Goal: Task Accomplishment & Management: Use online tool/utility

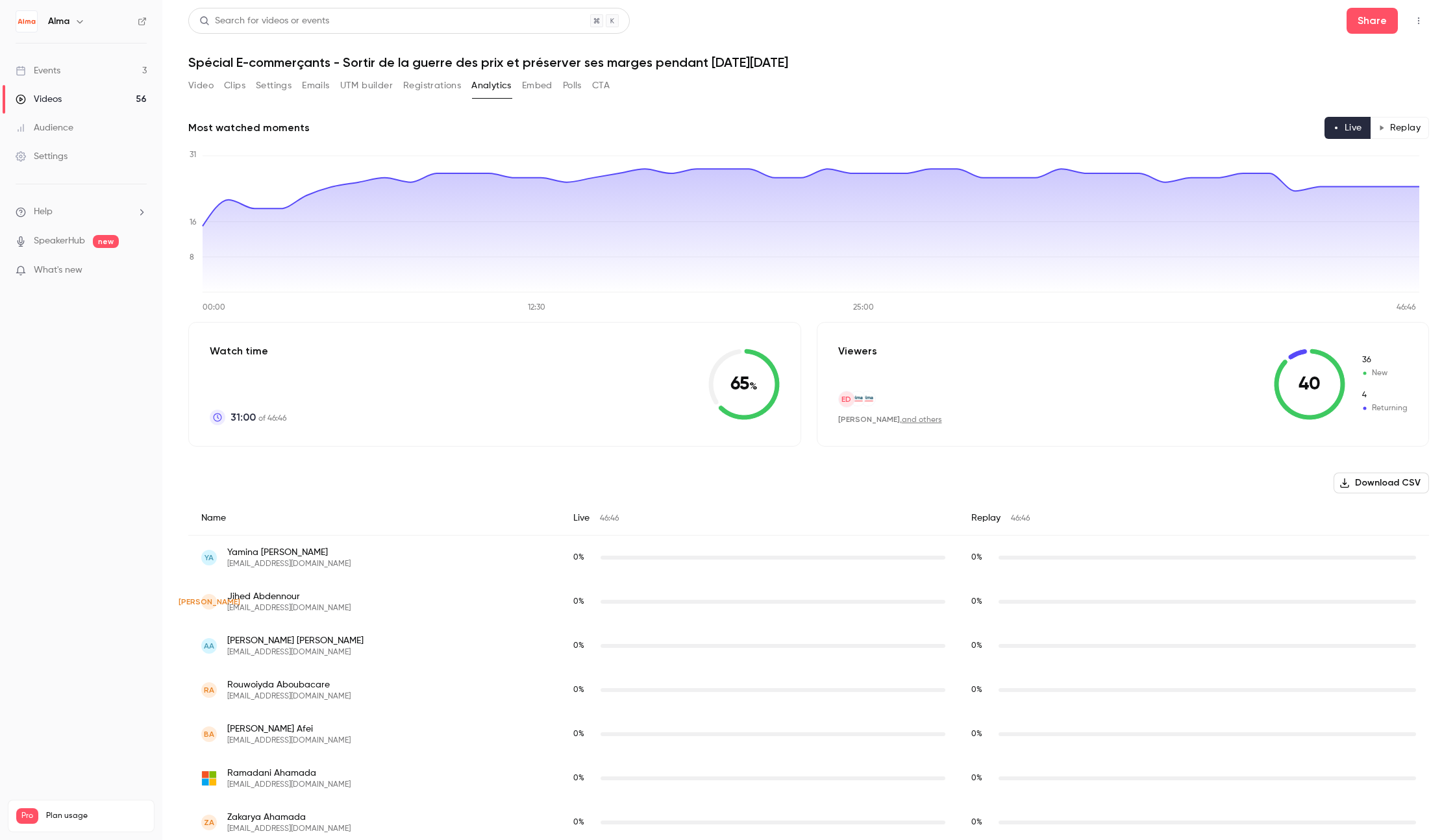
click at [1400, 127] on button "Replay" at bounding box center [1400, 127] width 59 height 22
